Goal: Information Seeking & Learning: Learn about a topic

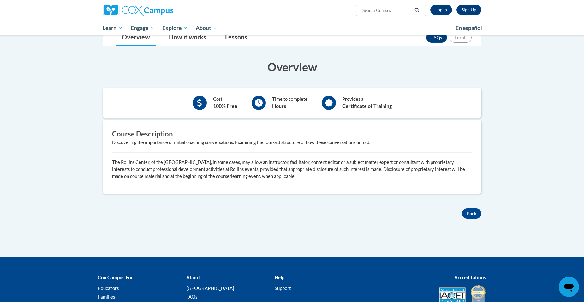
scroll to position [126, 0]
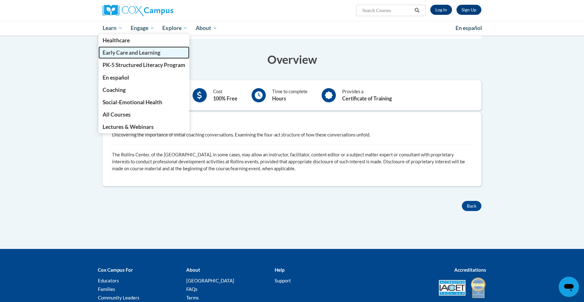
click at [130, 54] on span "Early Care and Learning" at bounding box center [132, 52] width 58 height 7
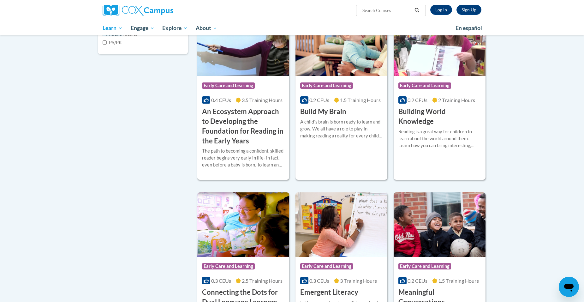
scroll to position [189, 0]
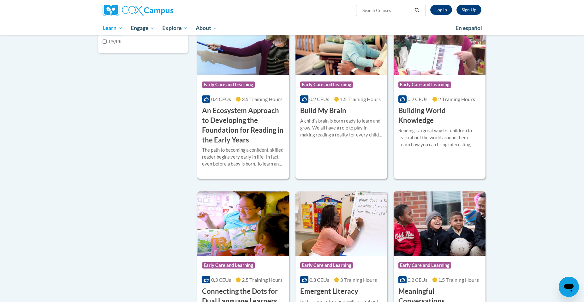
click at [239, 87] on span "Early Care and Learning" at bounding box center [228, 84] width 53 height 6
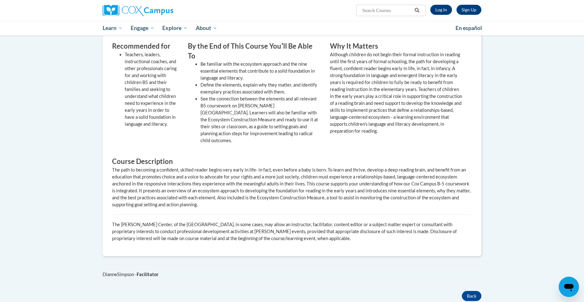
scroll to position [284, 0]
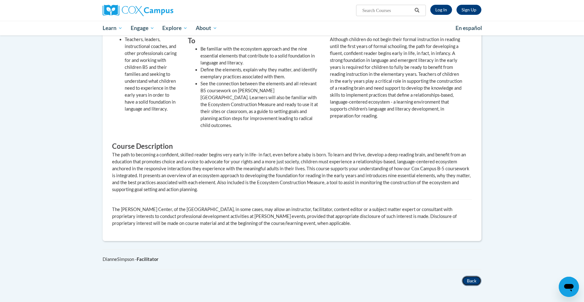
click at [470, 276] on button "Back" at bounding box center [472, 281] width 20 height 10
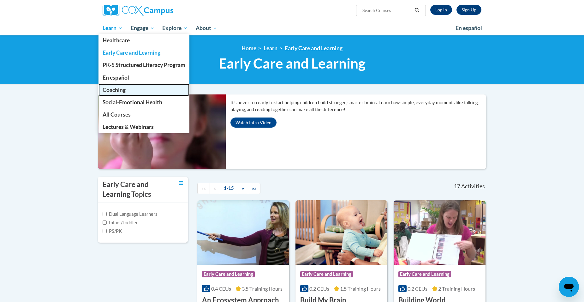
click at [110, 90] on span "Coaching" at bounding box center [114, 89] width 23 height 7
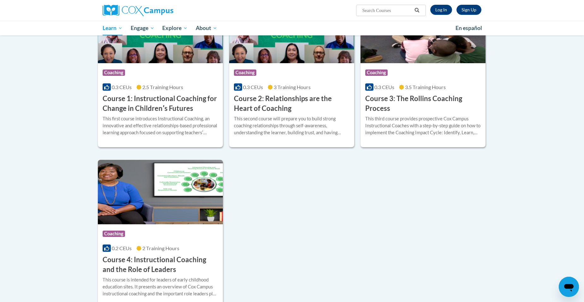
scroll to position [221, 0]
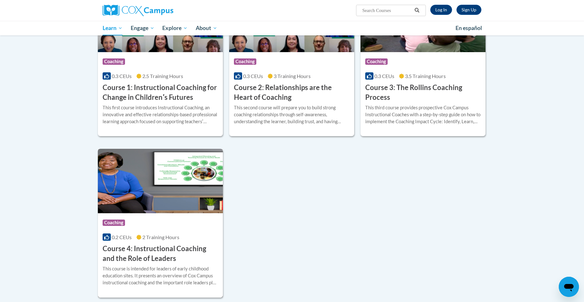
click at [151, 195] on img at bounding box center [160, 181] width 125 height 64
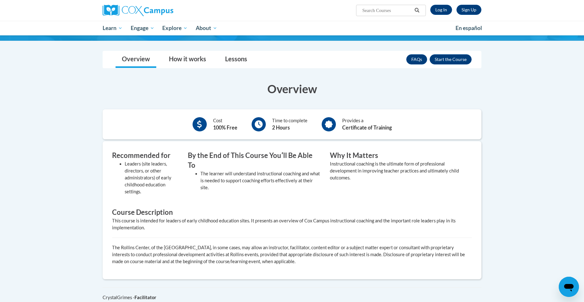
scroll to position [126, 0]
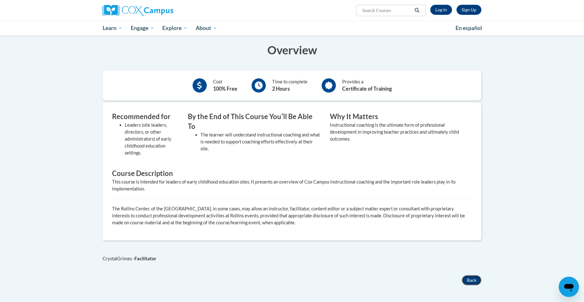
click at [467, 281] on button "Back" at bounding box center [472, 280] width 20 height 10
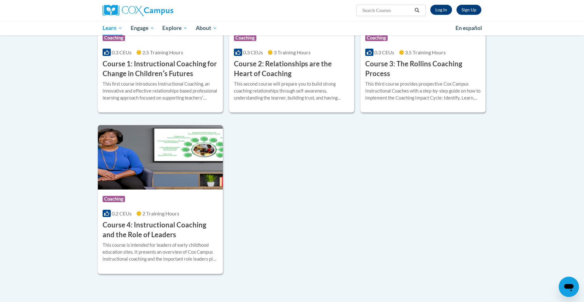
scroll to position [234, 0]
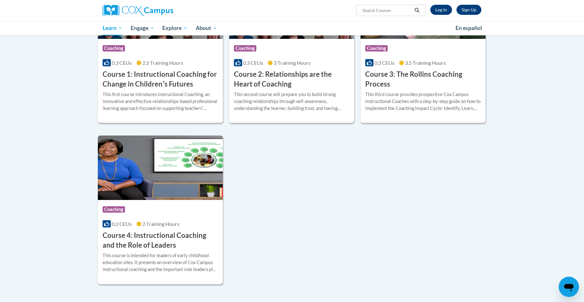
click at [192, 161] on img at bounding box center [160, 167] width 125 height 64
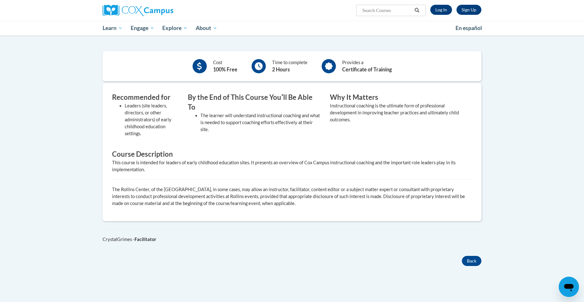
scroll to position [158, 0]
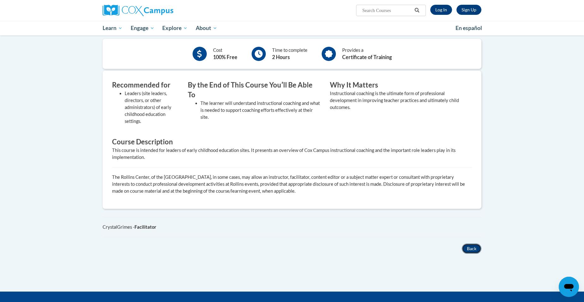
click at [471, 248] on button "Back" at bounding box center [472, 248] width 20 height 10
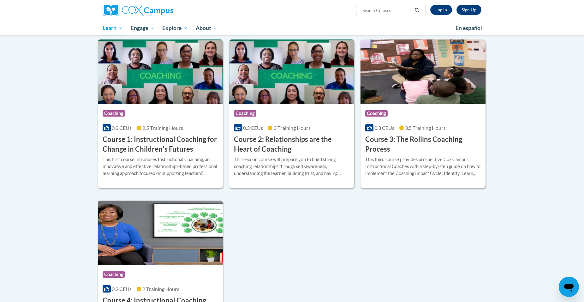
scroll to position [158, 0]
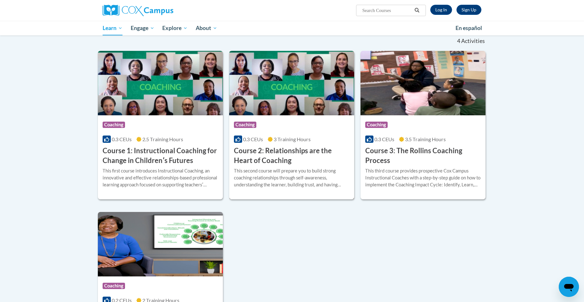
click at [271, 140] on icon at bounding box center [270, 139] width 5 height 5
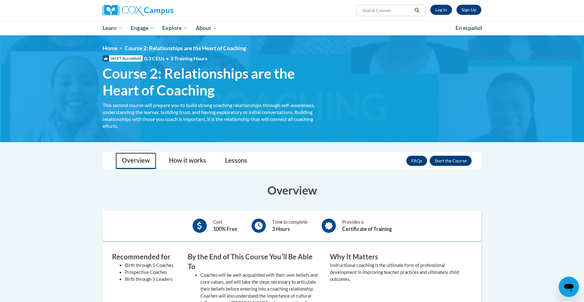
click at [134, 163] on link "Overview" at bounding box center [136, 160] width 41 height 17
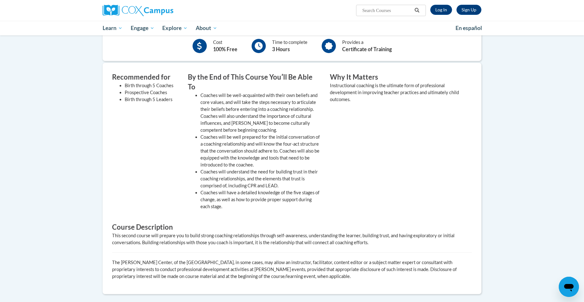
scroll to position [221, 0]
